Goal: Information Seeking & Learning: Learn about a topic

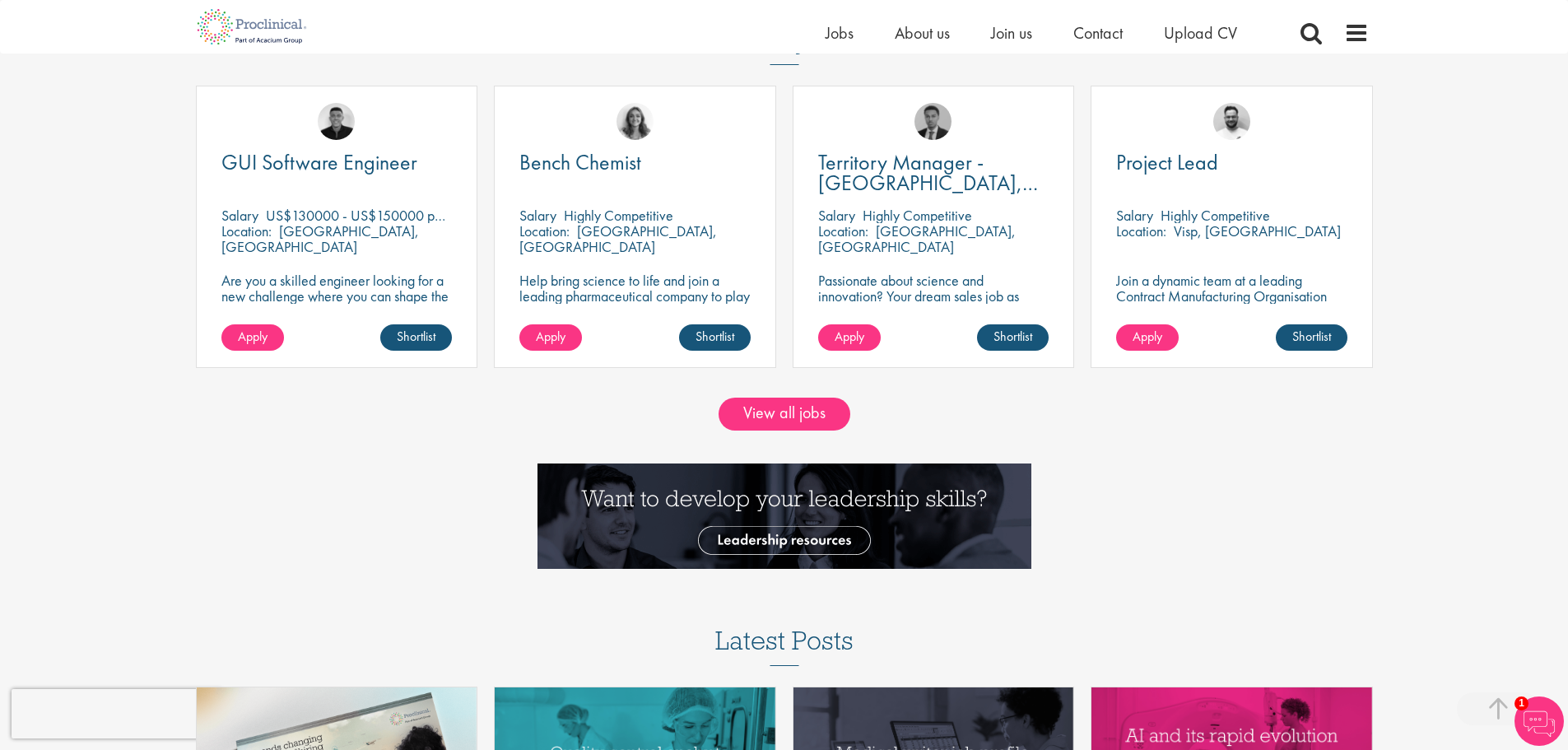
scroll to position [1646, 0]
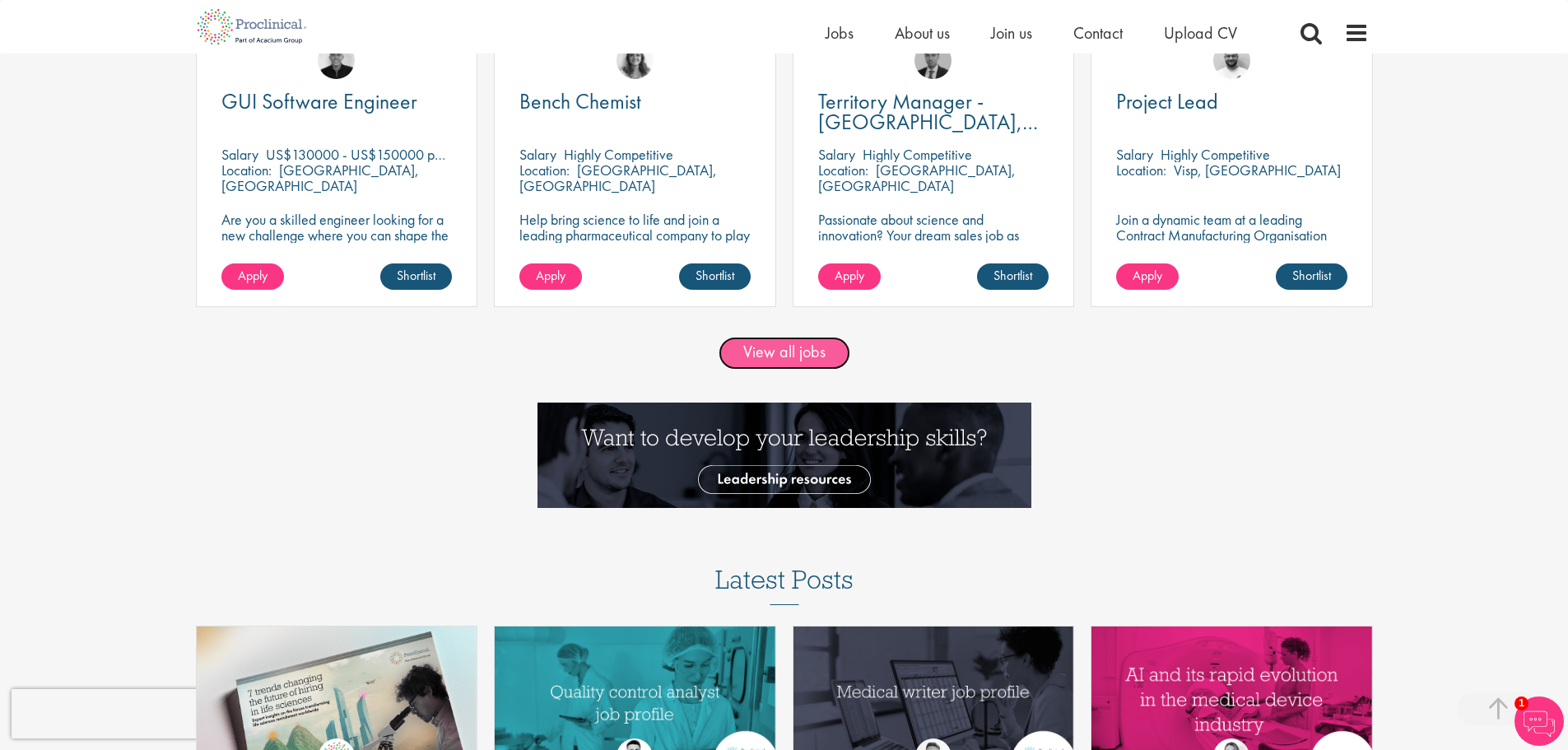
click at [768, 359] on link "View all jobs" at bounding box center [785, 353] width 132 height 33
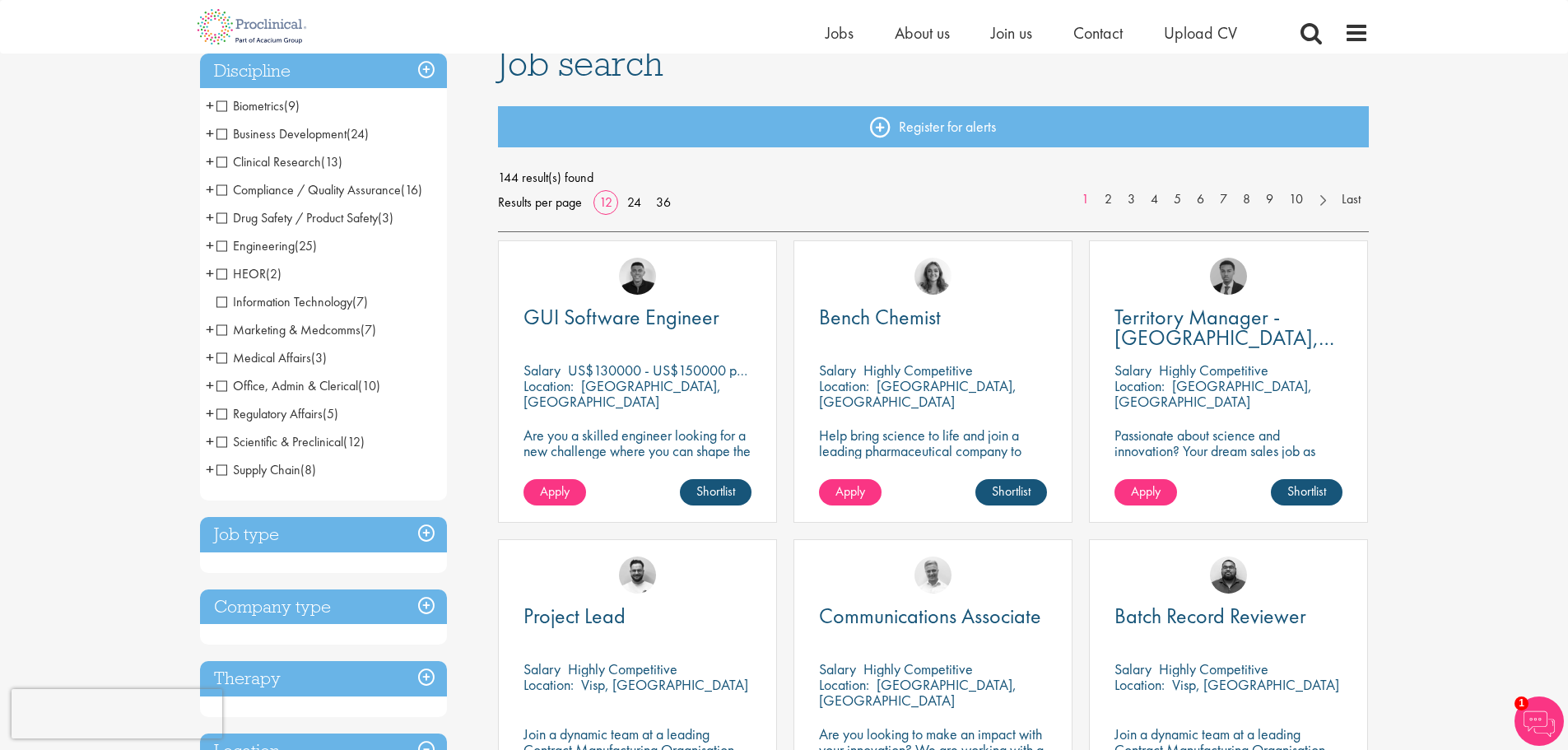
scroll to position [138, 0]
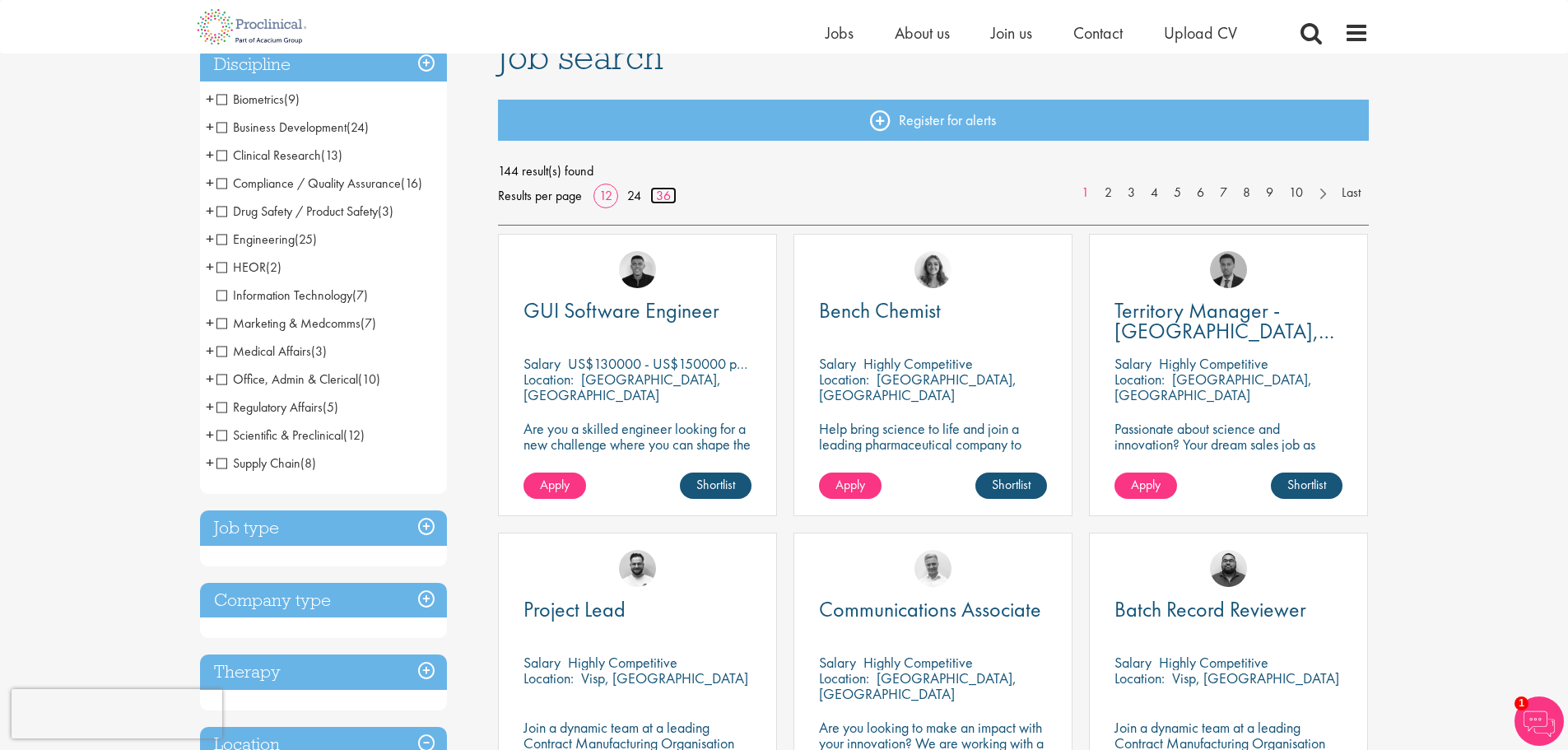
click at [659, 202] on link "36" at bounding box center [663, 195] width 26 height 17
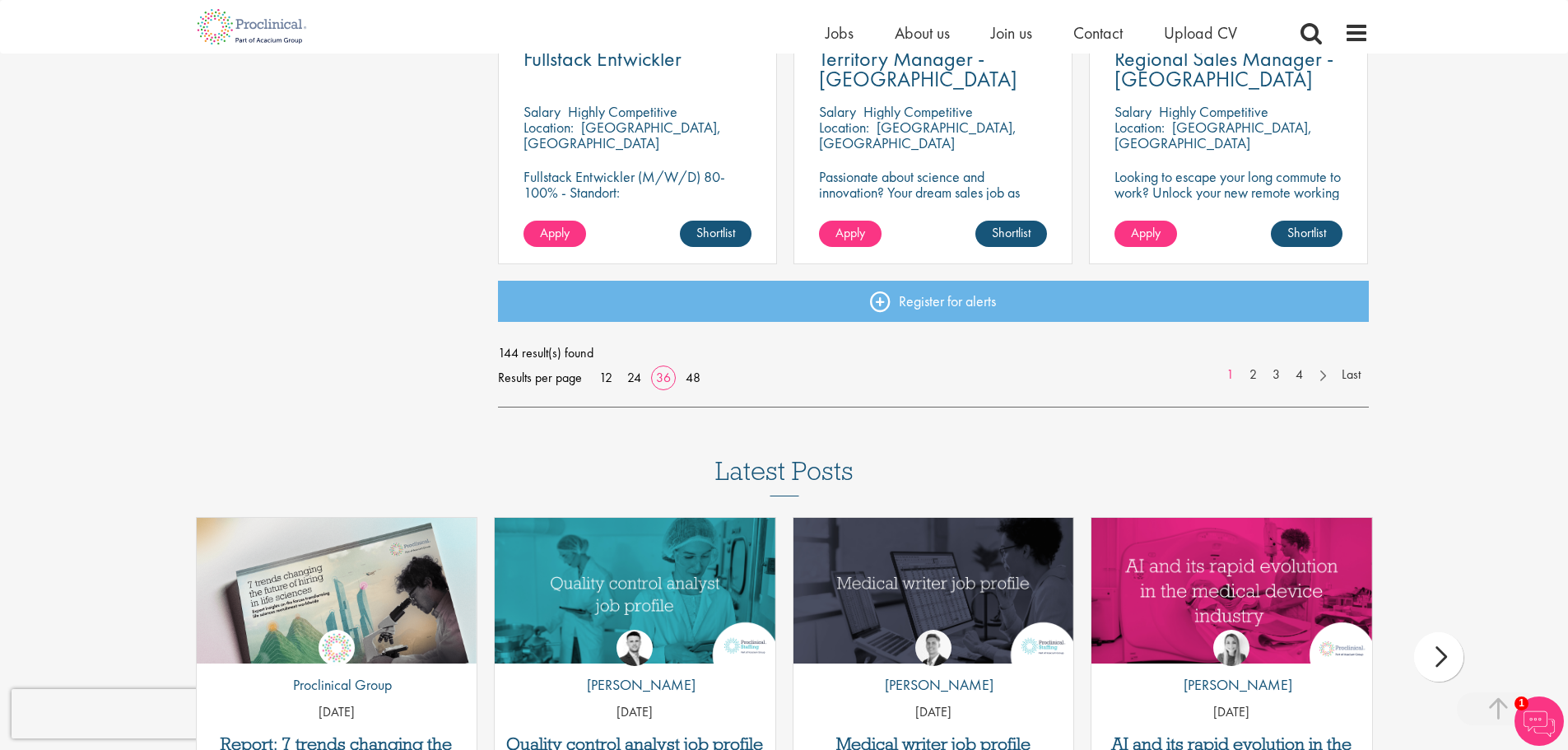
scroll to position [3704, 0]
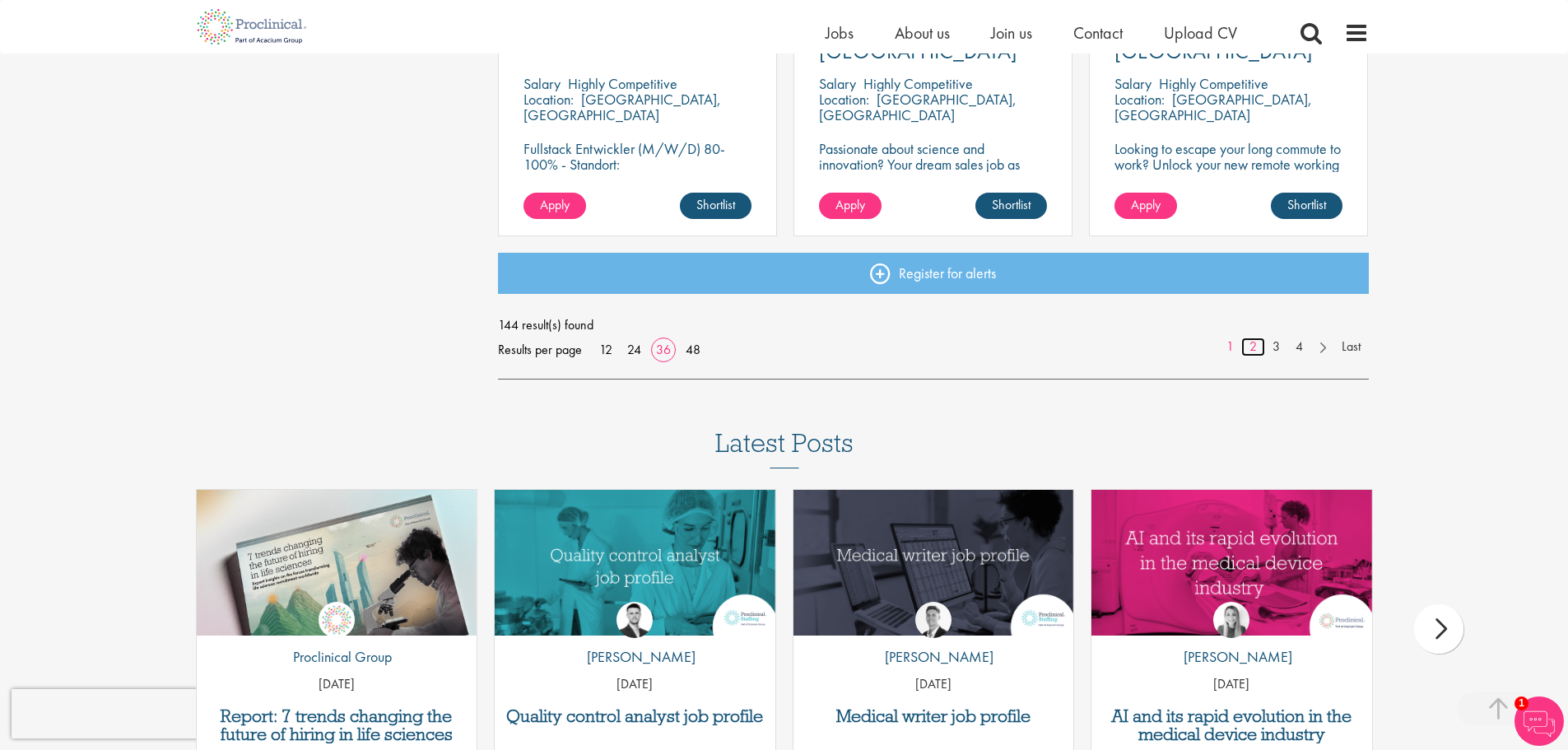
click at [1255, 348] on link "2" at bounding box center [1253, 347] width 24 height 19
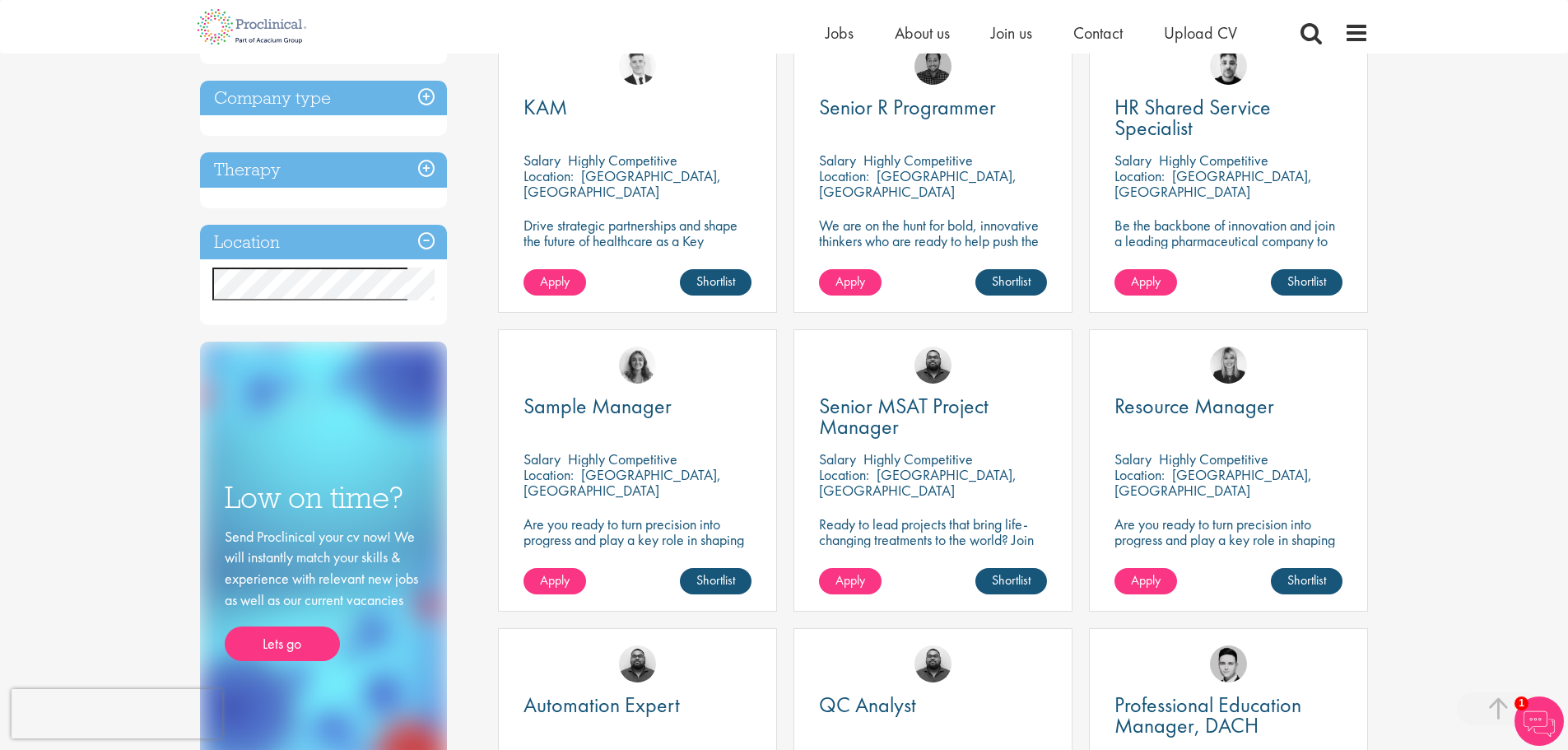
scroll to position [549, 0]
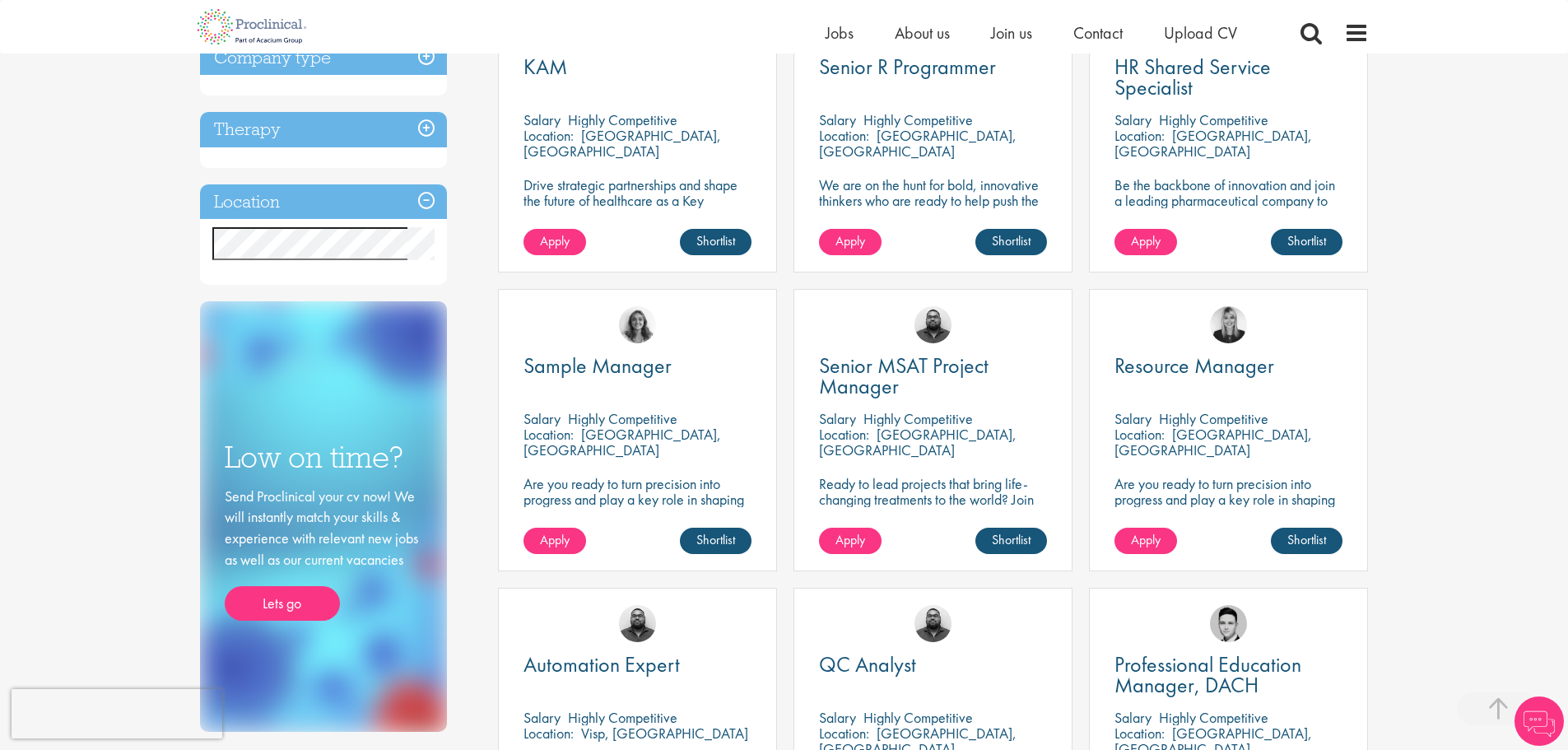
scroll to position [686, 0]
